Goal: Task Accomplishment & Management: Manage account settings

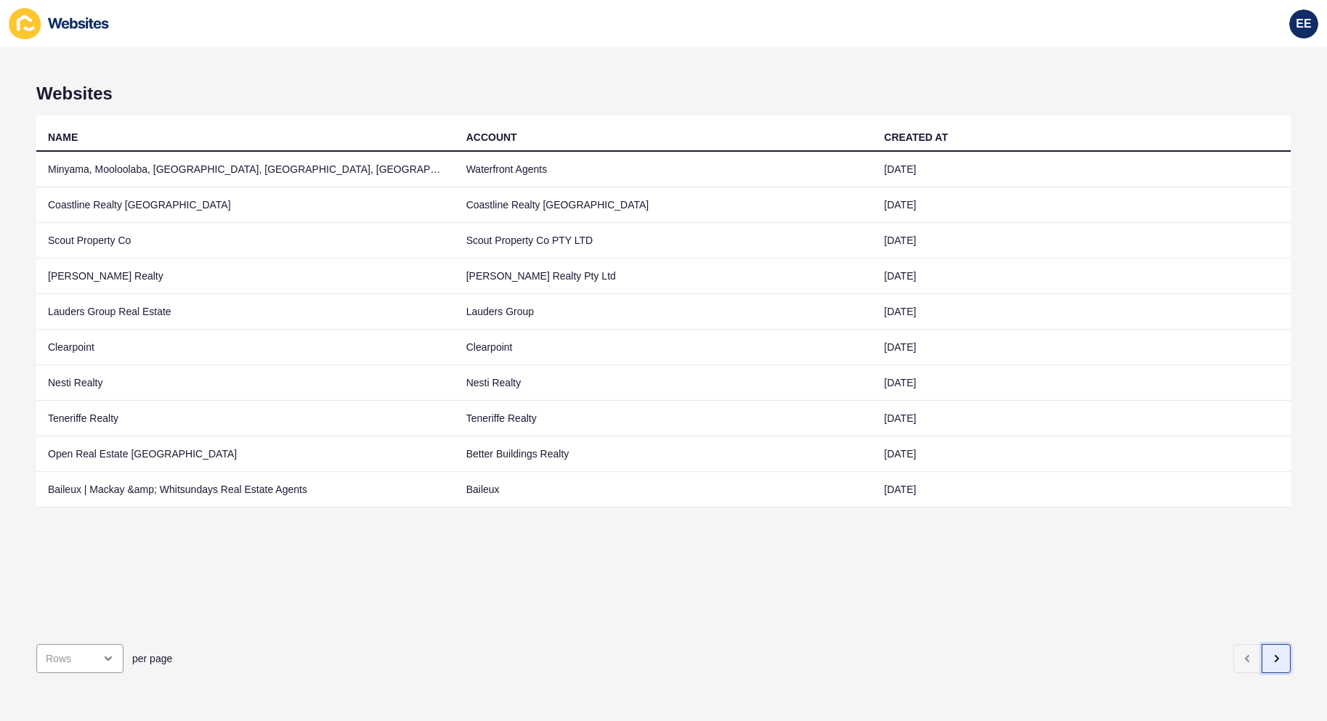
click at [1272, 647] on button "button" at bounding box center [1276, 658] width 29 height 29
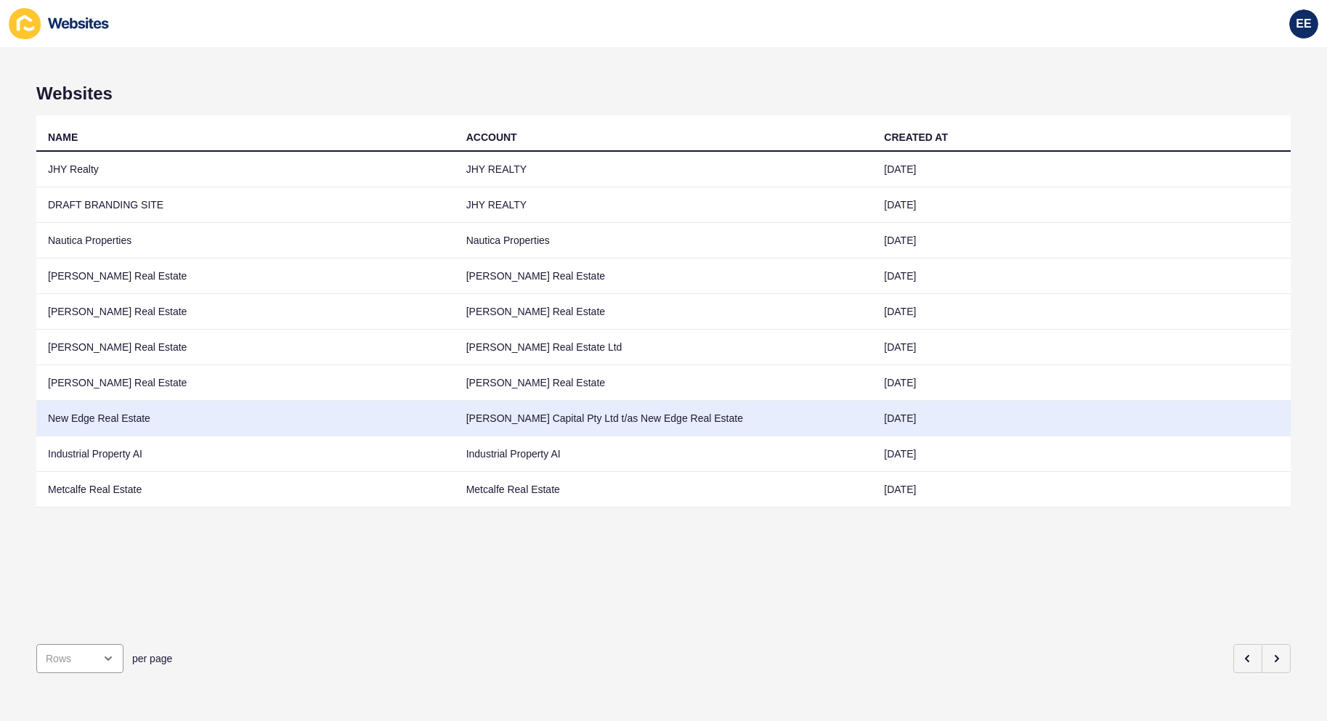
click at [146, 416] on td "New Edge Real Estate" at bounding box center [245, 419] width 418 height 36
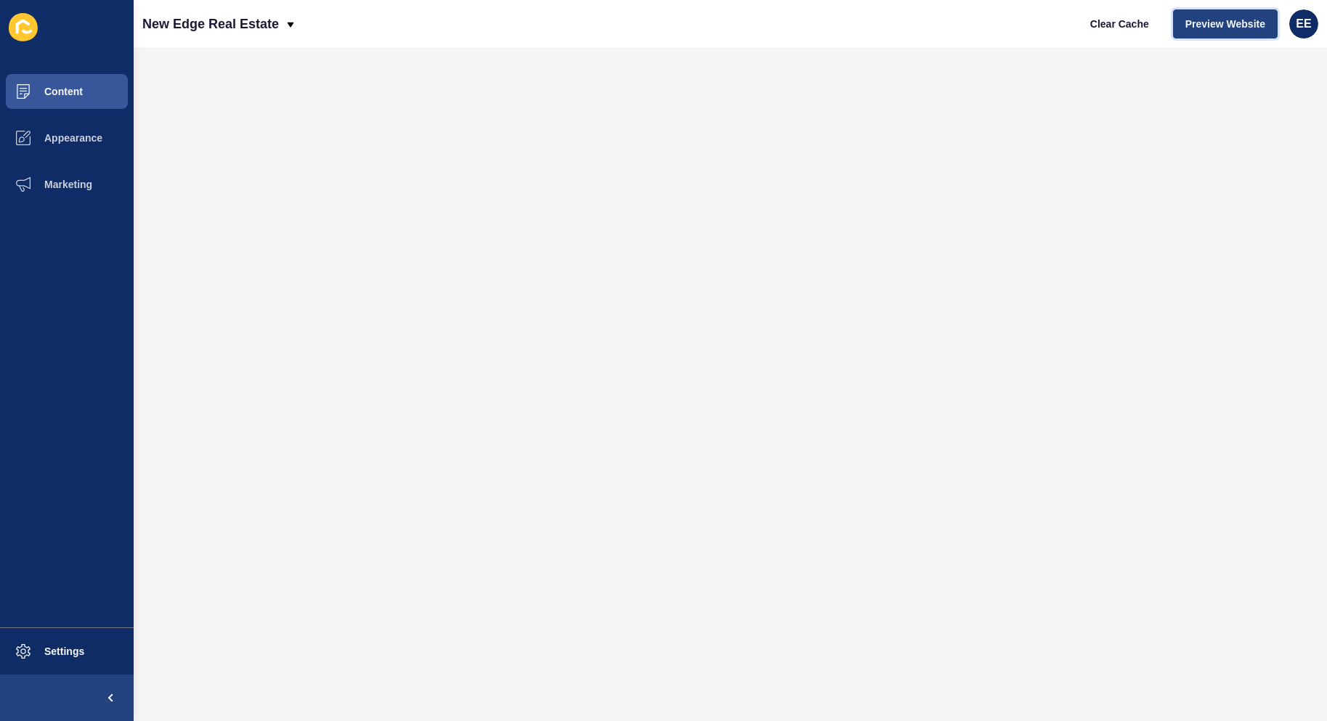
click at [1237, 28] on span "Preview Website" at bounding box center [1225, 24] width 80 height 15
click at [58, 657] on span "Settings" at bounding box center [41, 652] width 86 height 12
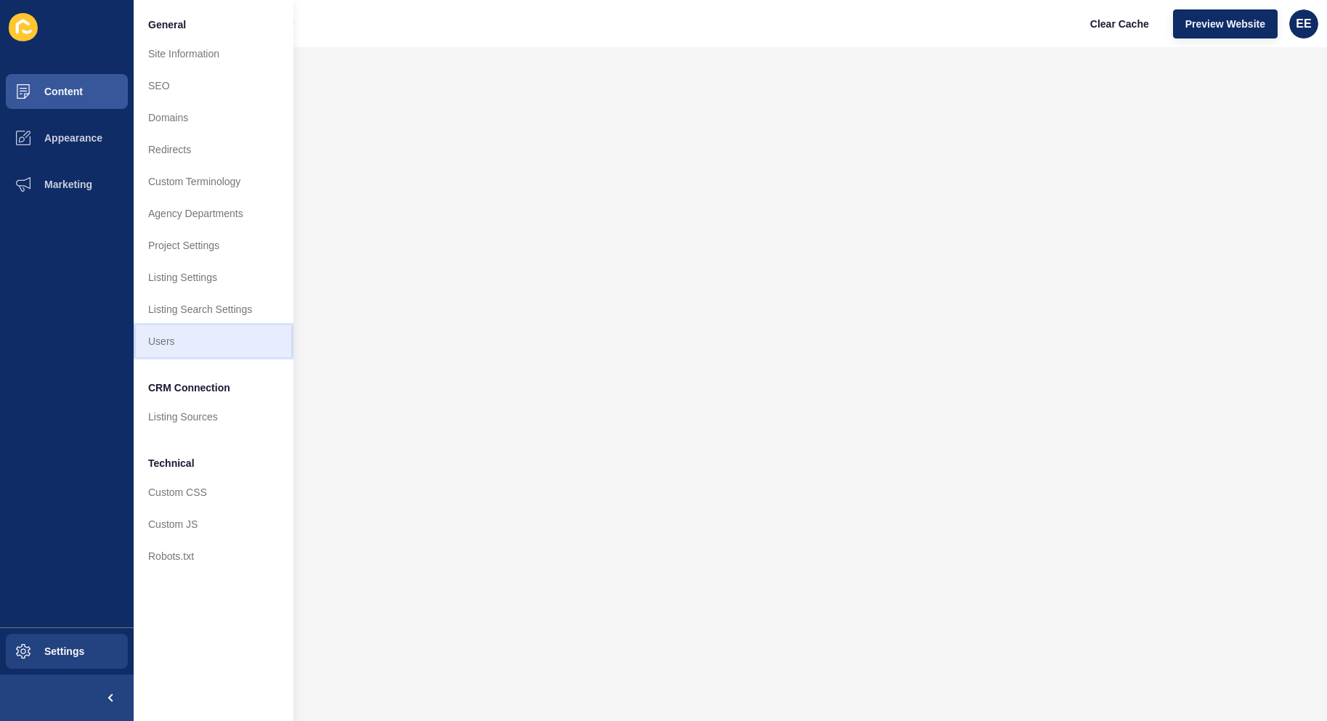
click at [193, 348] on link "Users" at bounding box center [214, 341] width 160 height 32
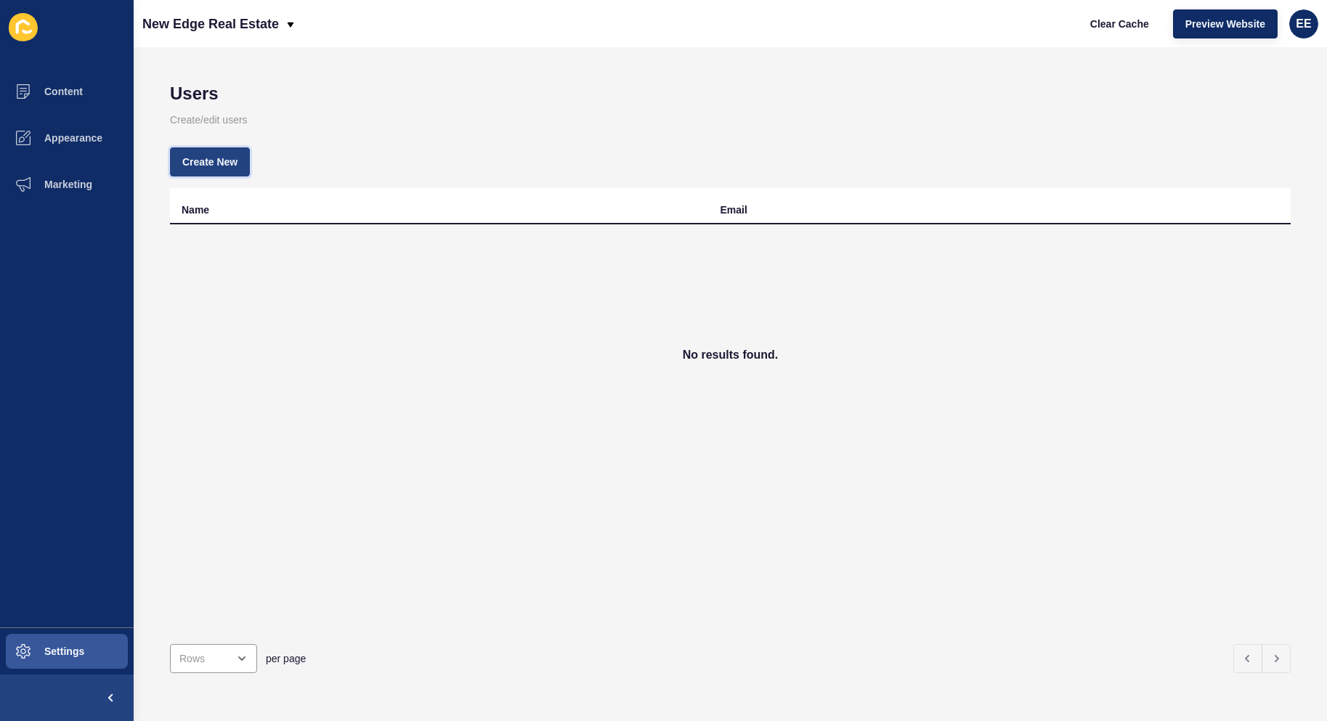
click at [195, 155] on span "Create New" at bounding box center [209, 162] width 55 height 15
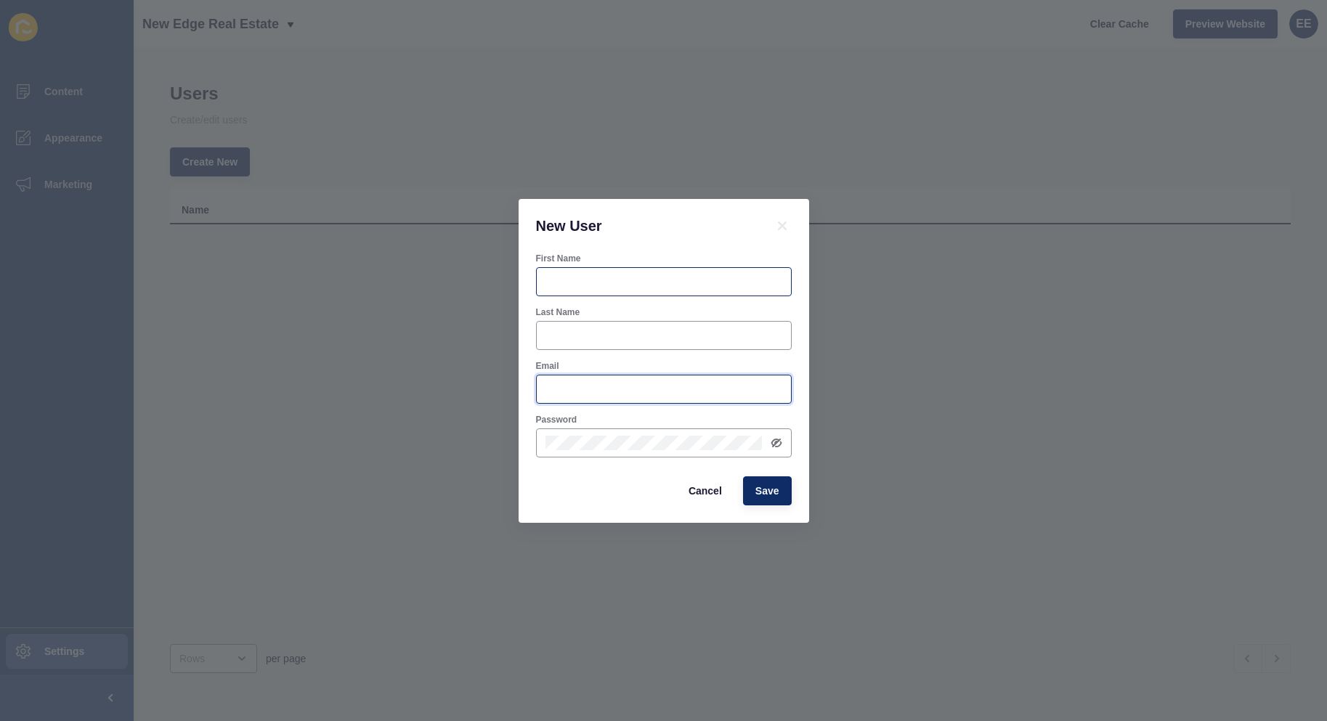
type input "elsie.estrera@rexsoftware.com.au"
click at [596, 289] on div at bounding box center [664, 281] width 256 height 29
type input "Schiona"
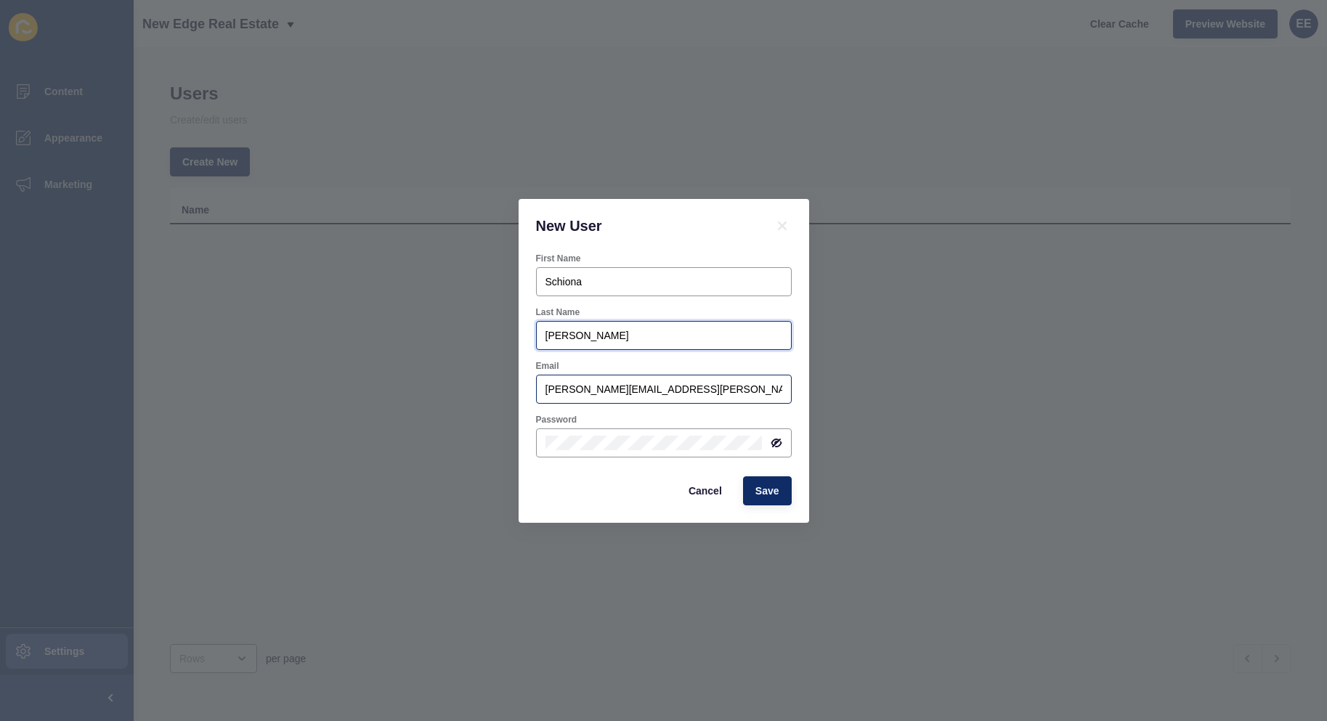
type input "Swart"
click at [726, 387] on input "elsie.estrera@rexsoftware.com.au" at bounding box center [663, 389] width 237 height 15
drag, startPoint x: 744, startPoint y: 394, endPoint x: 369, endPoint y: 386, distance: 374.9
click at [369, 386] on div "New User First Name Schiona Last Name Swart Email elsie.estrera@rexsoftware.com…" at bounding box center [663, 360] width 1327 height 721
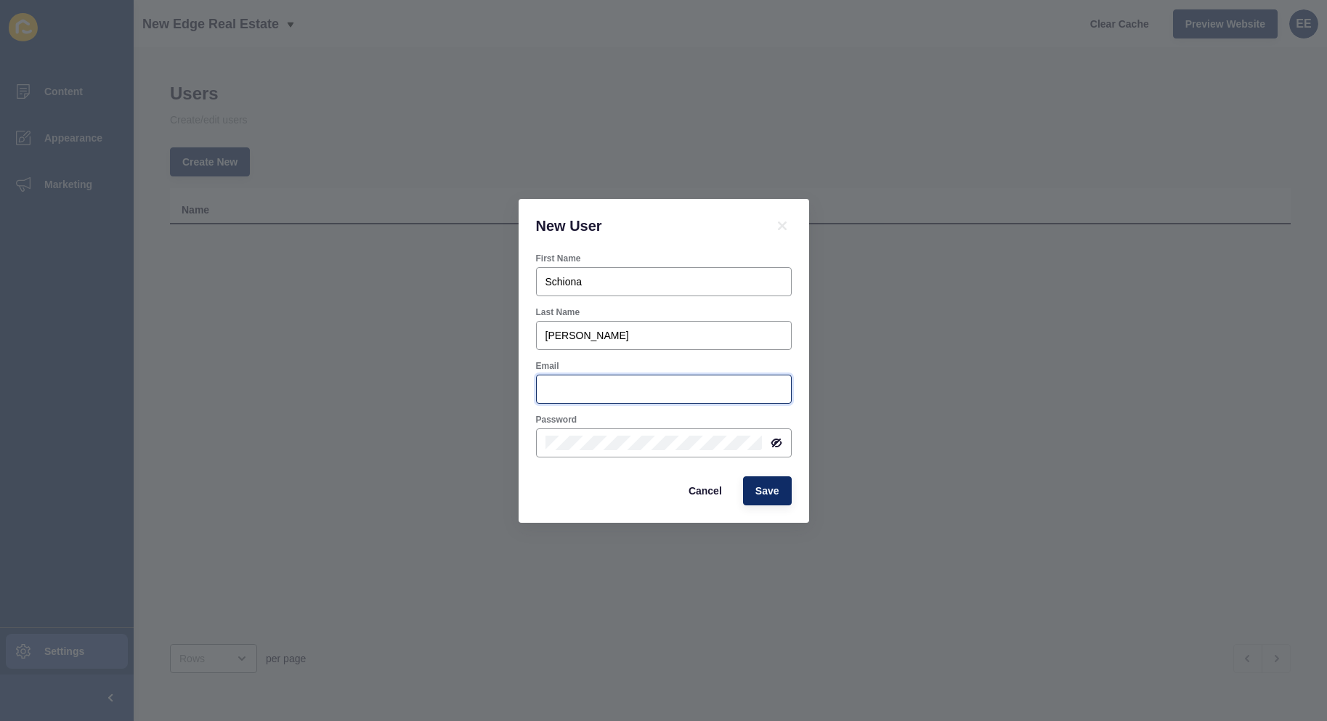
paste input "schiona@newedgere.com.au"
type input "schiona@newedgere.com.au"
click at [772, 445] on icon at bounding box center [777, 443] width 12 height 12
click at [526, 489] on div "First Name Schiona Last Name Swart Email schiona@newedgere.com.au Password Canc…" at bounding box center [664, 388] width 291 height 270
click at [764, 494] on span "Save" at bounding box center [767, 491] width 24 height 15
